Goal: Task Accomplishment & Management: Use online tool/utility

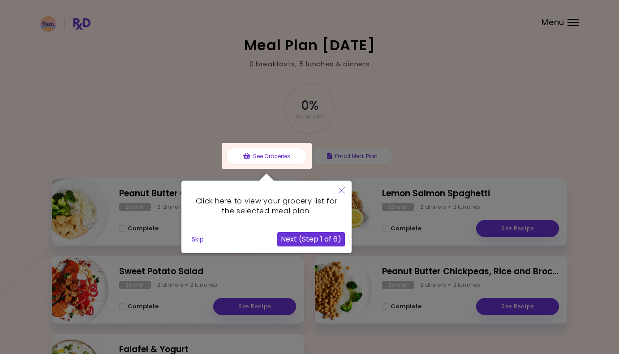
click at [202, 242] on button "Skip" at bounding box center [197, 238] width 19 height 13
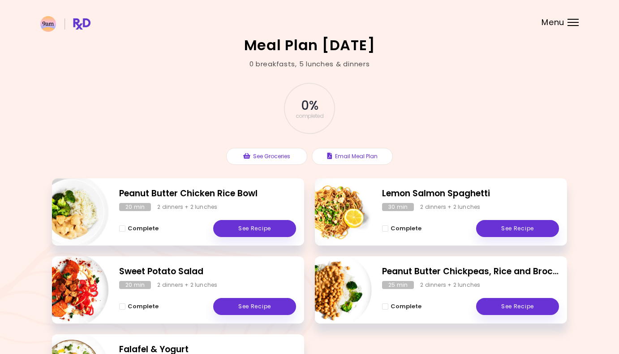
click at [566, 28] on header at bounding box center [309, 18] width 619 height 36
click at [567, 22] on header at bounding box center [309, 18] width 619 height 36
click at [574, 21] on div "Menu" at bounding box center [572, 22] width 11 height 7
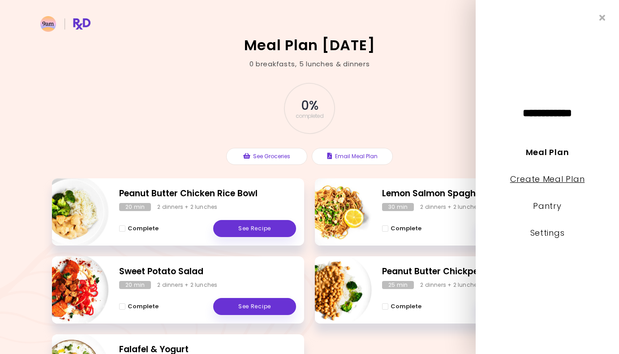
click at [555, 178] on link "Create Meal Plan" at bounding box center [547, 178] width 75 height 11
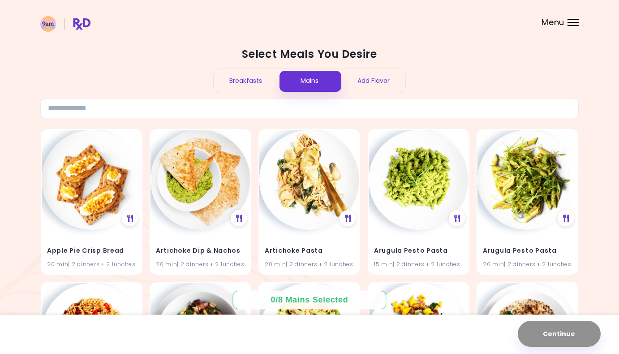
click at [380, 78] on div "Add Flavor" at bounding box center [373, 81] width 64 height 24
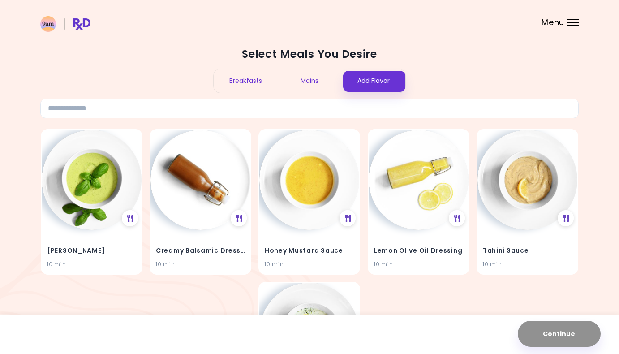
click at [314, 81] on div "Mains" at bounding box center [310, 81] width 64 height 24
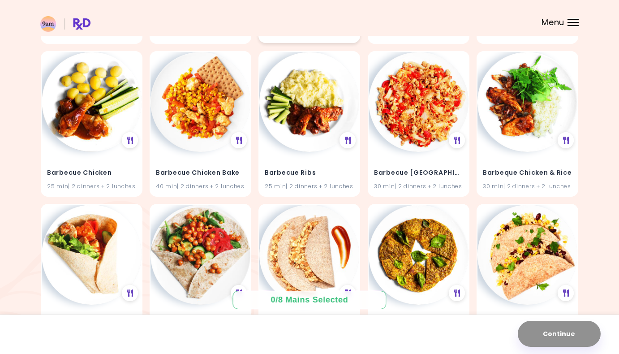
scroll to position [706, 0]
